Goal: Transaction & Acquisition: Book appointment/travel/reservation

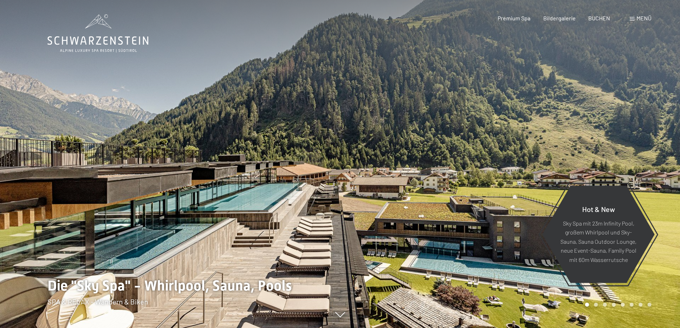
click at [643, 15] on span "Menü" at bounding box center [643, 18] width 15 height 7
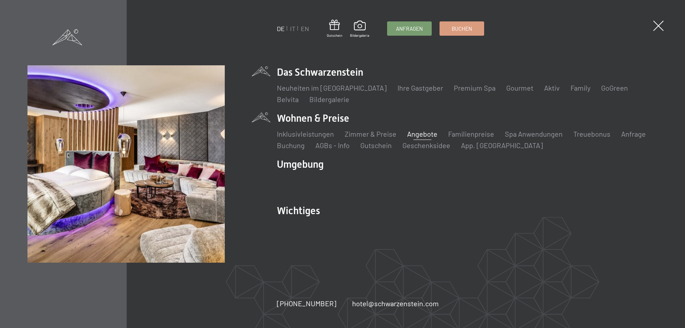
click at [425, 135] on link "Angebote" at bounding box center [422, 134] width 30 height 9
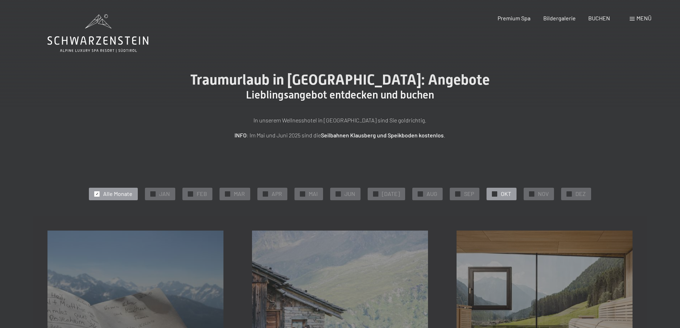
click at [508, 193] on div "✓ OKT" at bounding box center [502, 194] width 30 height 12
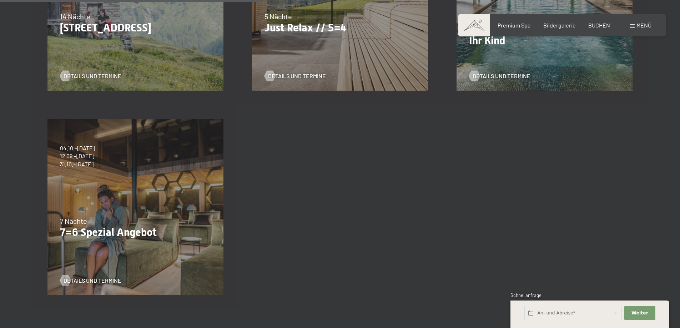
scroll to position [325, 0]
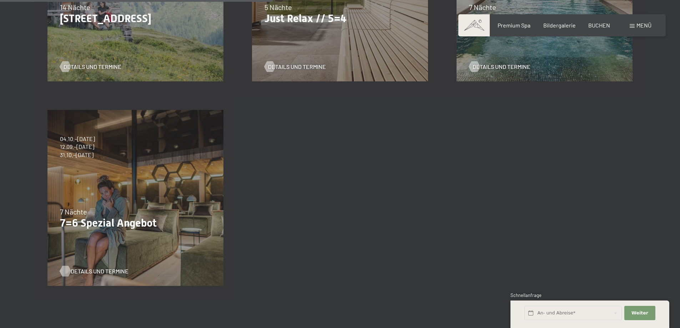
click at [113, 268] on span "Details und Termine" at bounding box center [100, 271] width 58 height 8
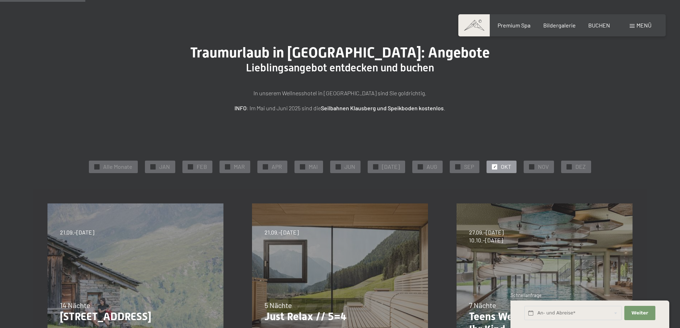
scroll to position [10, 0]
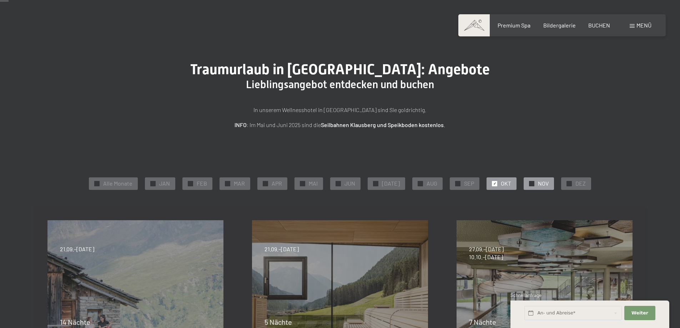
click at [529, 184] on div at bounding box center [531, 183] width 5 height 5
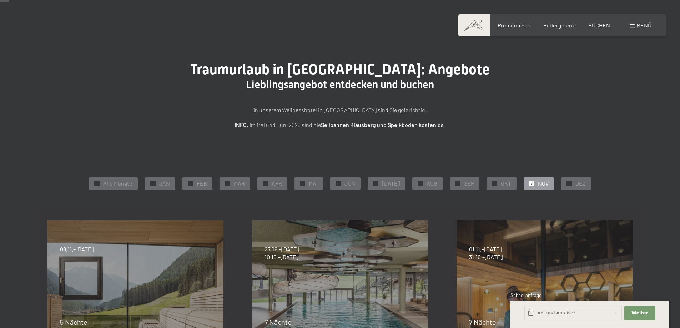
click at [530, 184] on span "✓" at bounding box center [531, 183] width 3 height 5
click at [99, 185] on div at bounding box center [96, 183] width 5 height 5
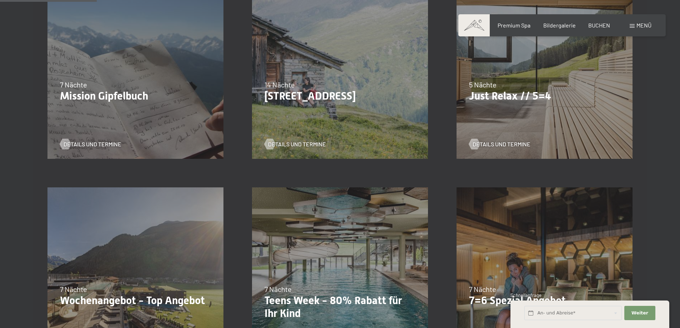
scroll to position [232, 0]
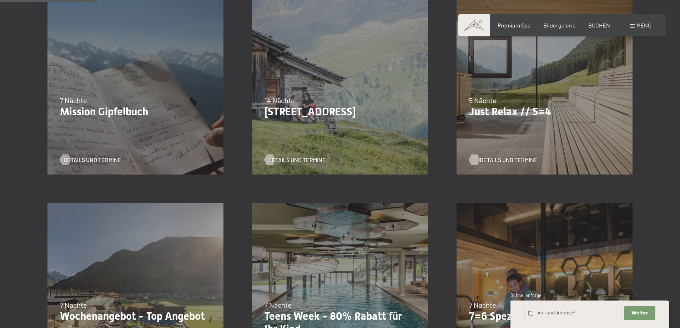
click at [493, 158] on span "Details und Termine" at bounding box center [509, 160] width 58 height 8
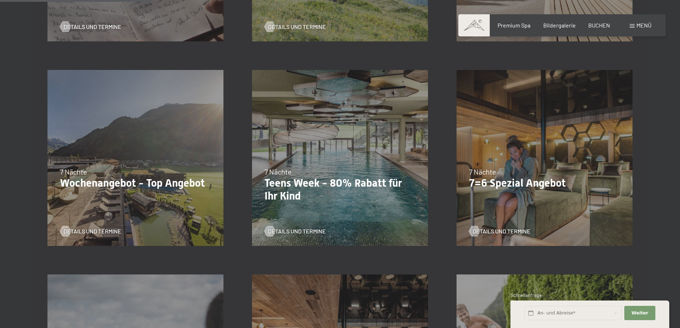
scroll to position [369, 0]
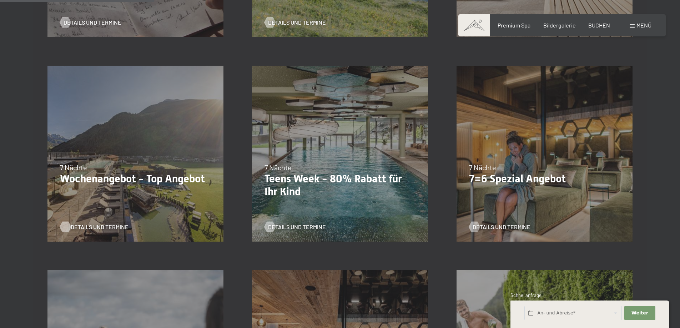
click at [105, 228] on span "Details und Termine" at bounding box center [100, 227] width 58 height 8
click at [502, 228] on span "Details und Termine" at bounding box center [509, 227] width 58 height 8
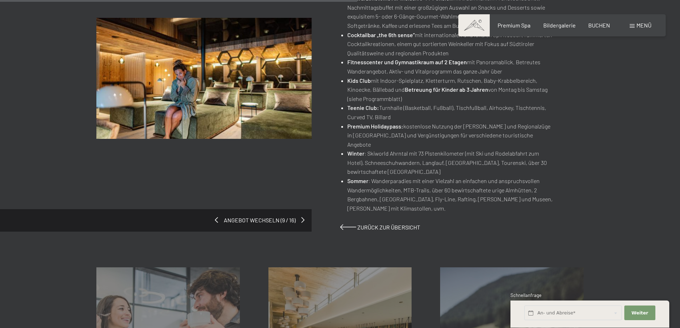
scroll to position [446, 0]
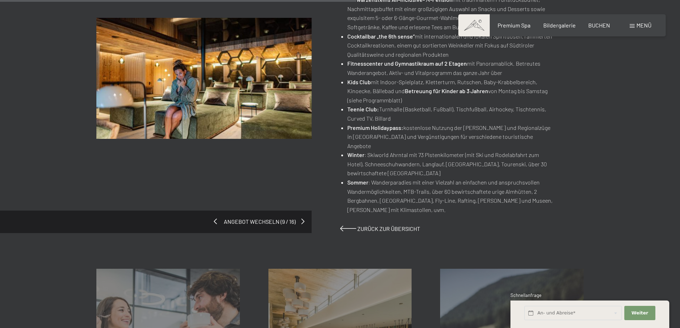
click at [215, 218] on span at bounding box center [215, 221] width 3 height 6
